Goal: Task Accomplishment & Management: Use online tool/utility

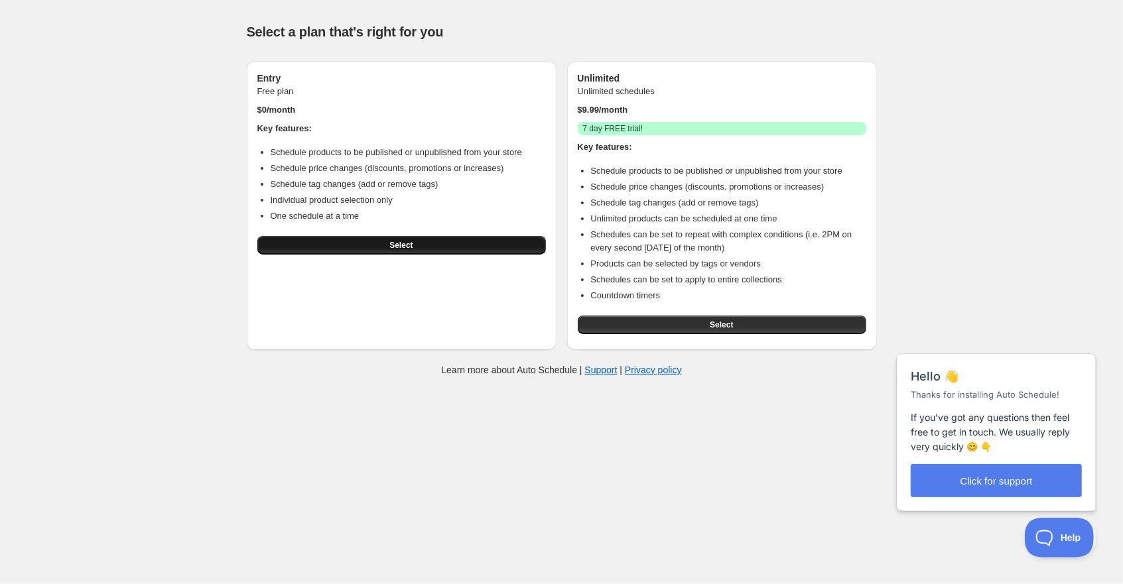
click at [432, 255] on button "Select" at bounding box center [401, 245] width 288 height 19
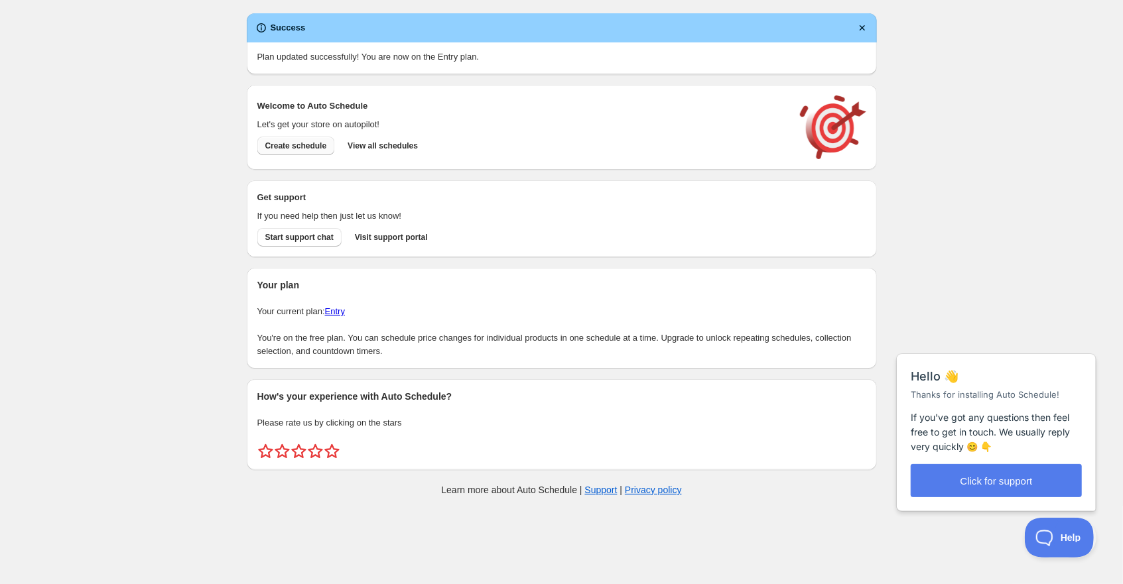
click at [306, 149] on span "Create schedule" at bounding box center [296, 146] width 62 height 11
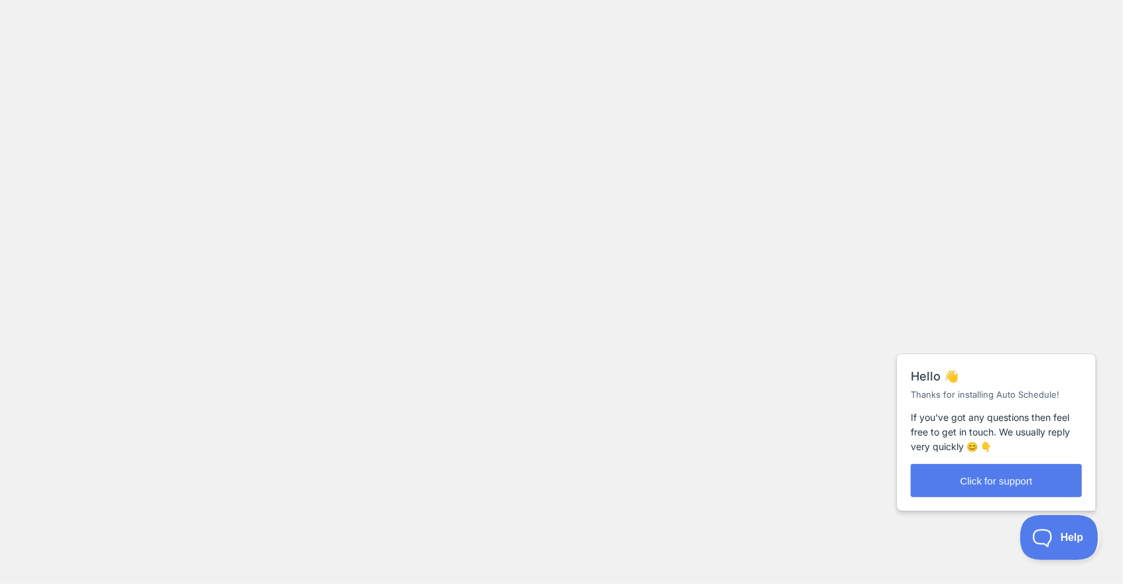
click at [1043, 535] on span "Help" at bounding box center [1053, 535] width 69 height 9
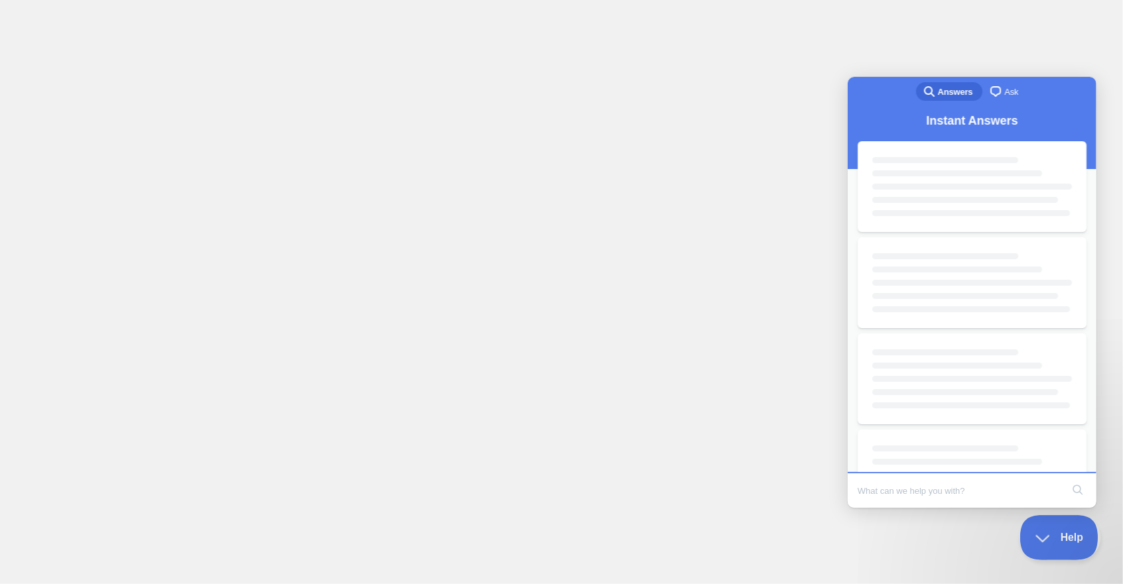
click at [1043, 535] on span "Help" at bounding box center [1053, 535] width 69 height 9
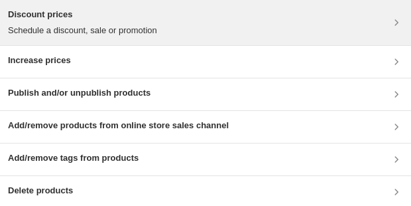
click at [142, 24] on p "Schedule a discount, sale or promotion" at bounding box center [82, 30] width 149 height 13
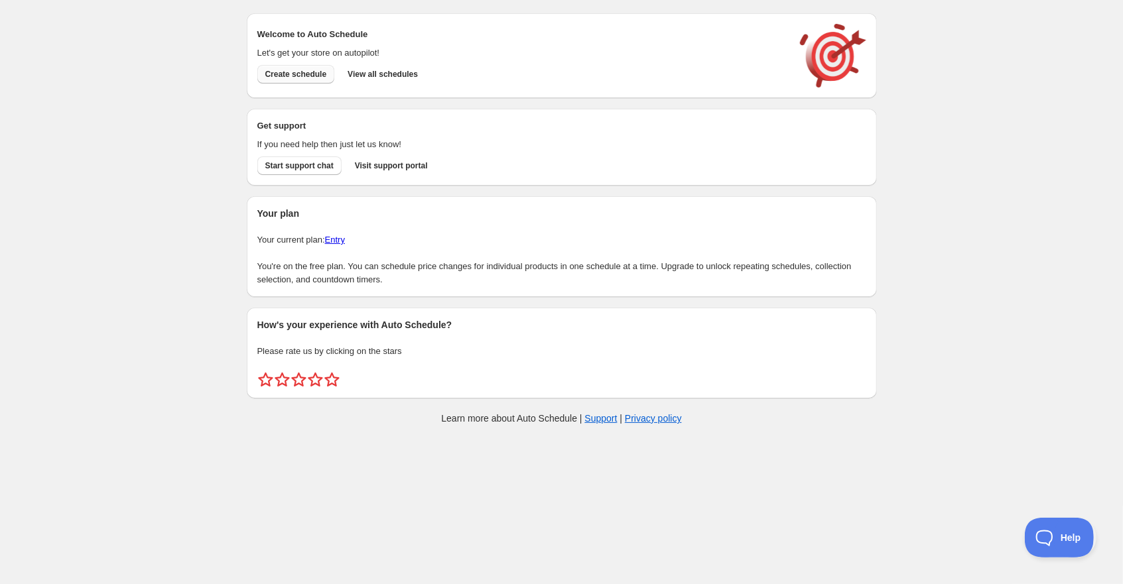
click at [297, 69] on button "Create schedule" at bounding box center [296, 74] width 78 height 19
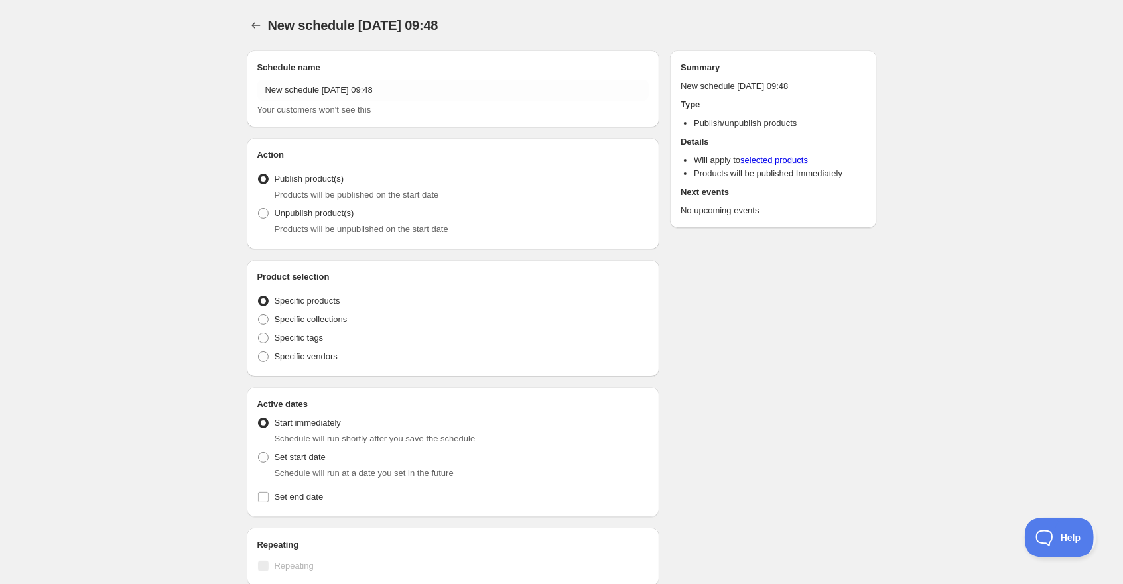
radio input "true"
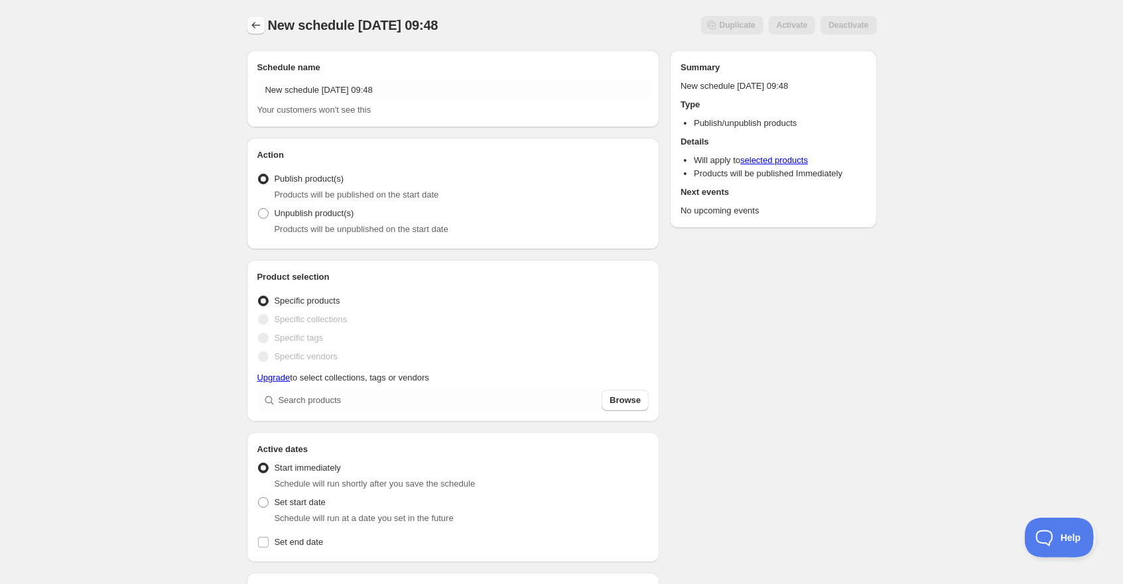
click at [263, 21] on button "Schedules" at bounding box center [256, 25] width 19 height 19
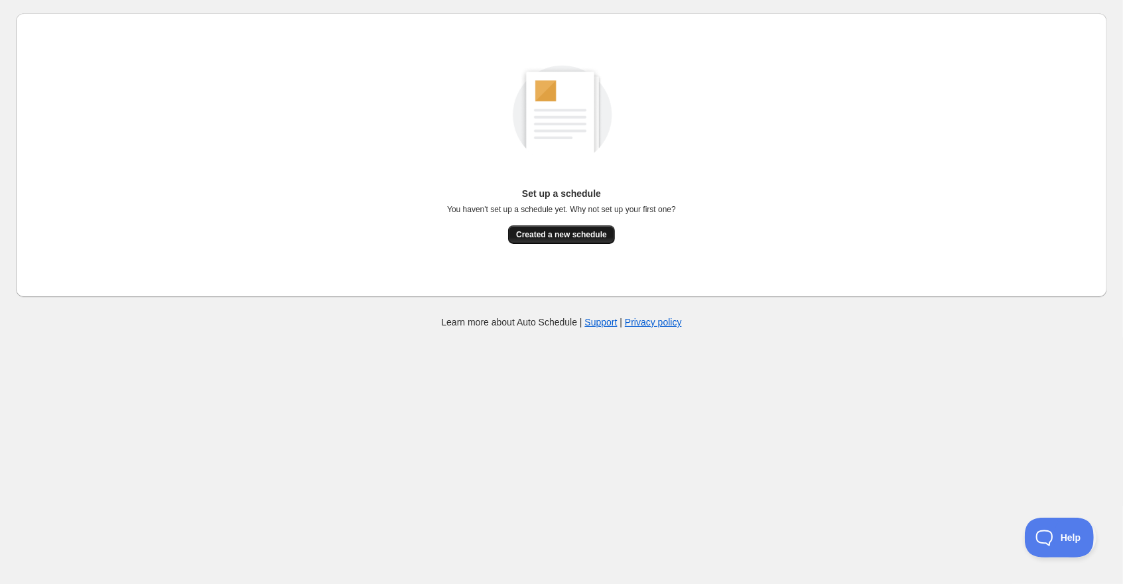
click at [584, 234] on span "Created a new schedule" at bounding box center [561, 234] width 91 height 11
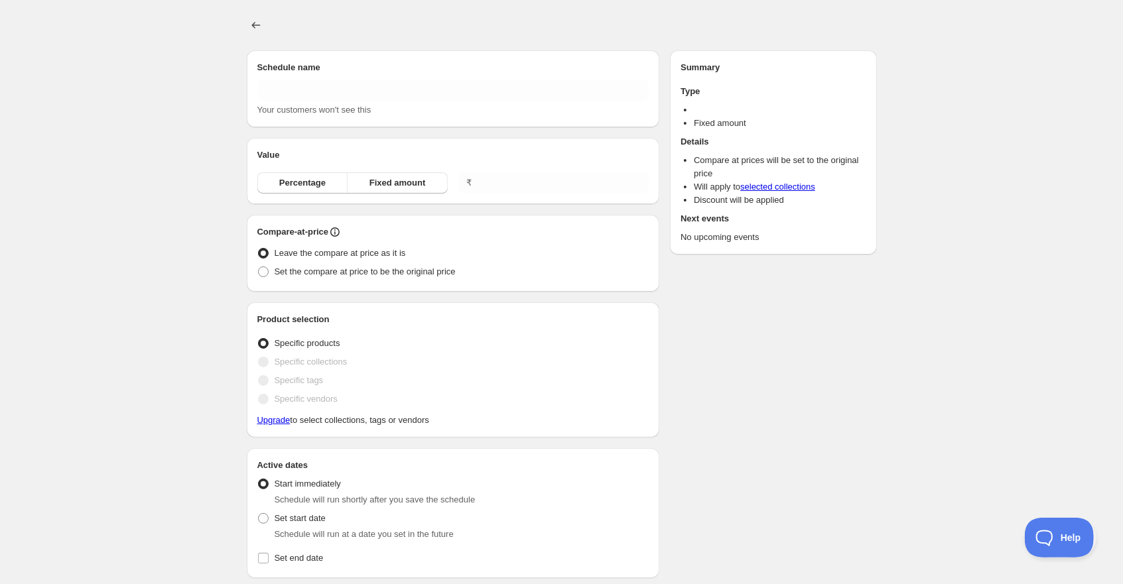
type input "New schedule Sep 12 2025 09:49"
type input "0.00"
radio input "true"
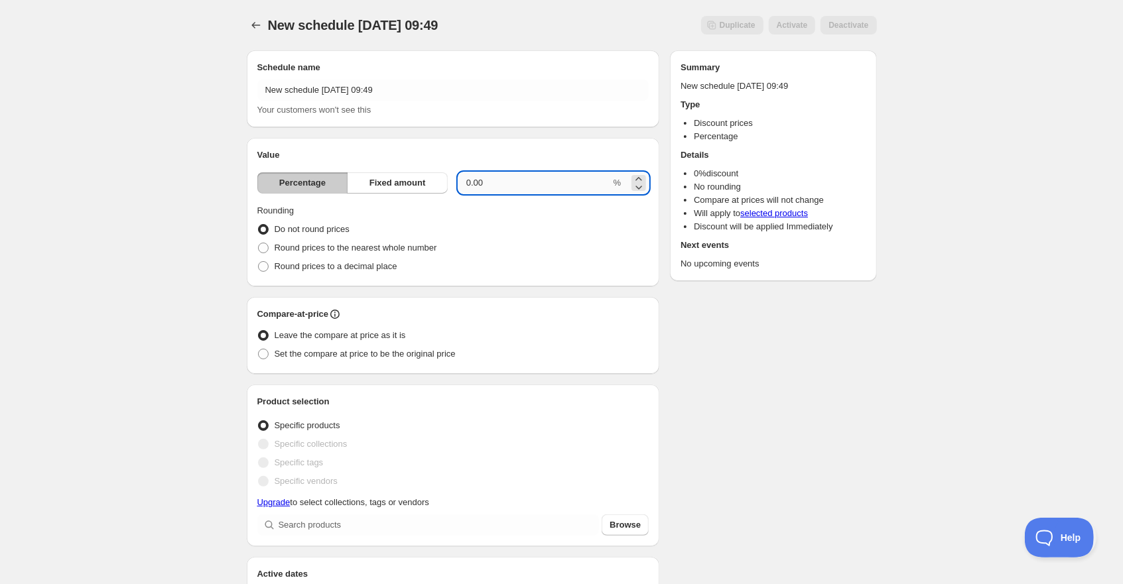
click at [486, 188] on input "0.00" at bounding box center [534, 182] width 153 height 21
type input "0"
type input "20"
click at [638, 236] on div "Do not round prices" at bounding box center [453, 229] width 392 height 19
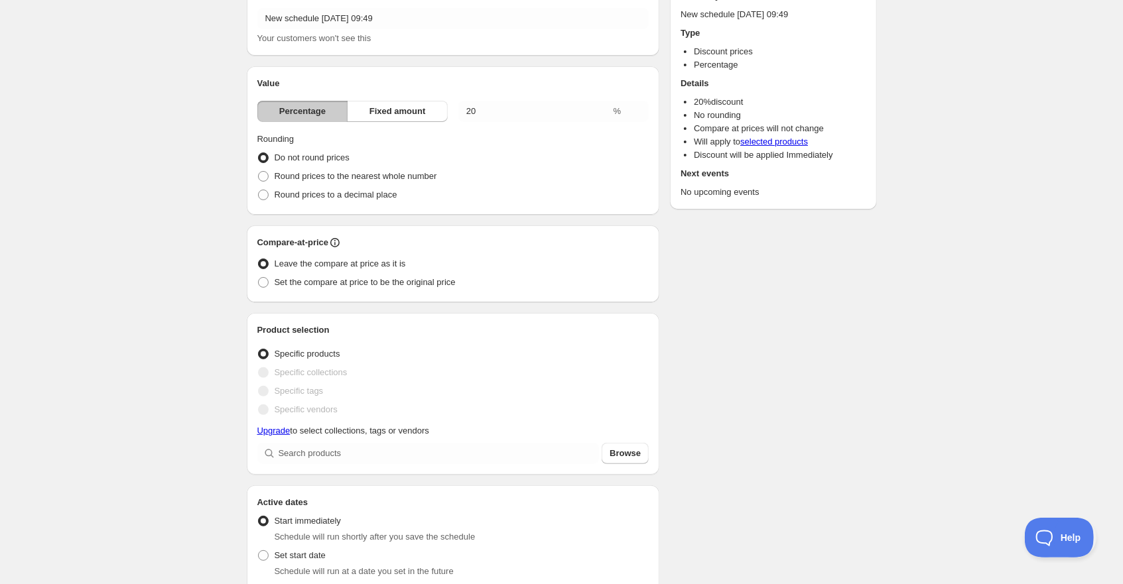
scroll to position [80, 0]
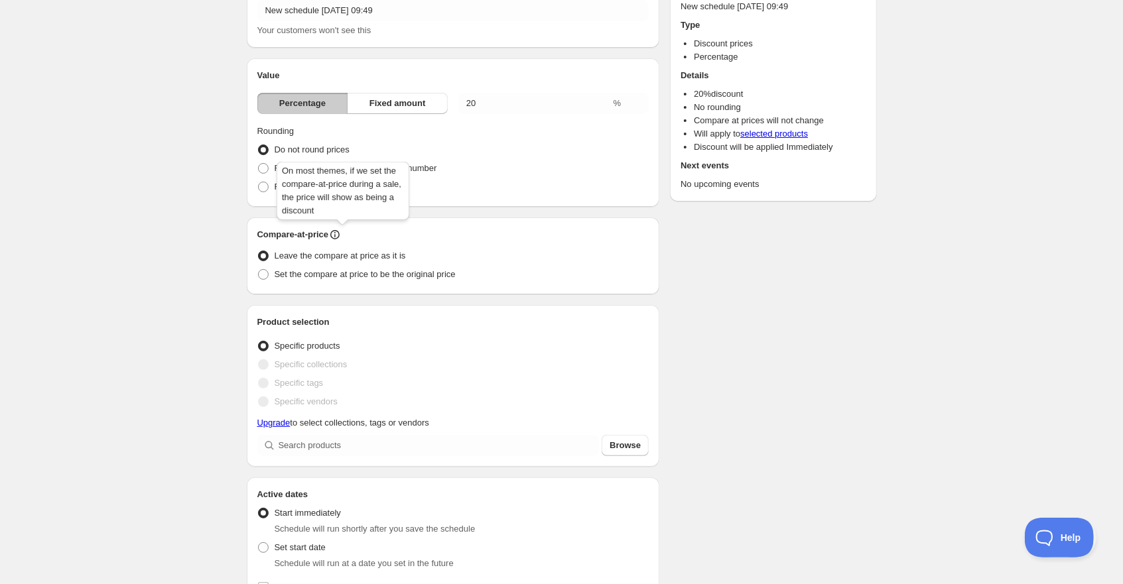
click at [336, 236] on icon at bounding box center [334, 235] width 1 height 3
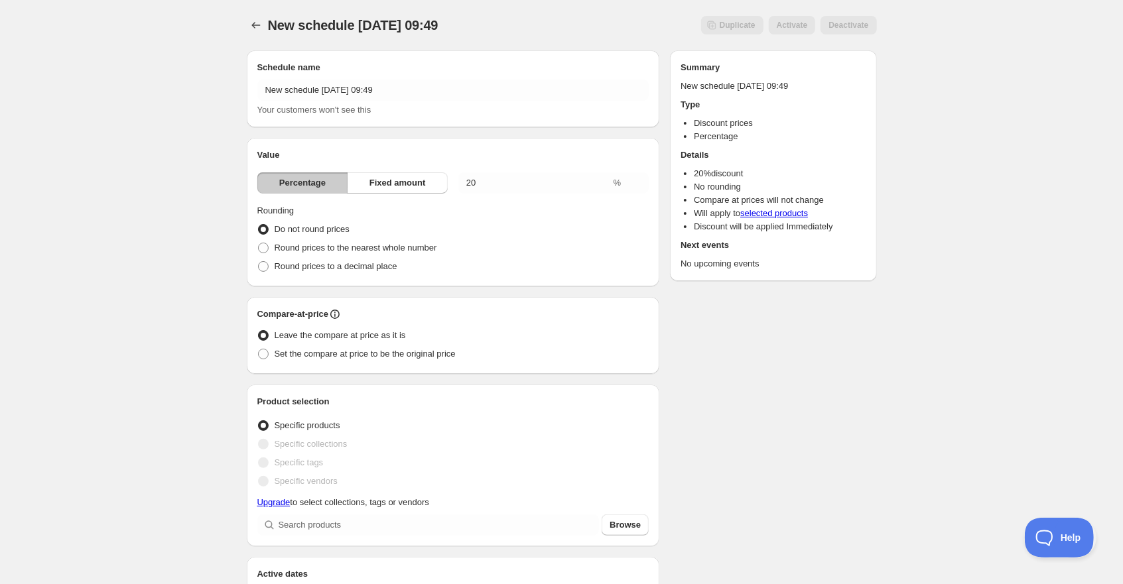
scroll to position [0, 0]
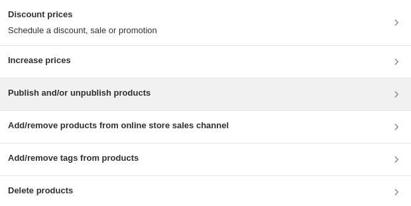
click at [184, 101] on div "Publish and/or unpublish products" at bounding box center [205, 94] width 411 height 32
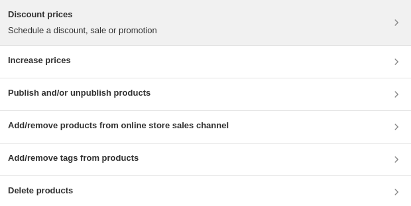
click at [96, 16] on h3 "Discount prices" at bounding box center [82, 14] width 149 height 13
